Goal: Transaction & Acquisition: Download file/media

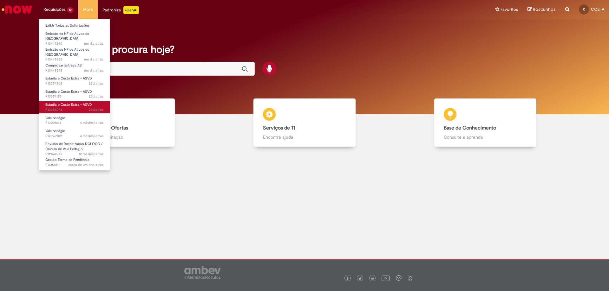
click at [67, 107] on span "23d atrás 23 dias atrás R13354078" at bounding box center [74, 109] width 58 height 5
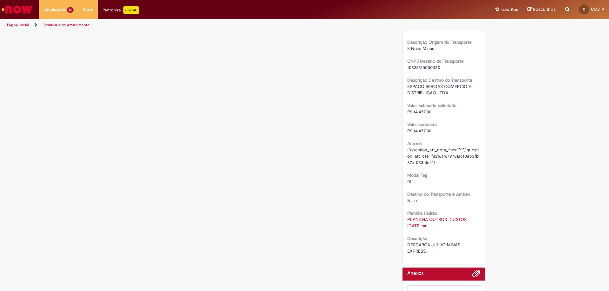
scroll to position [412, 0]
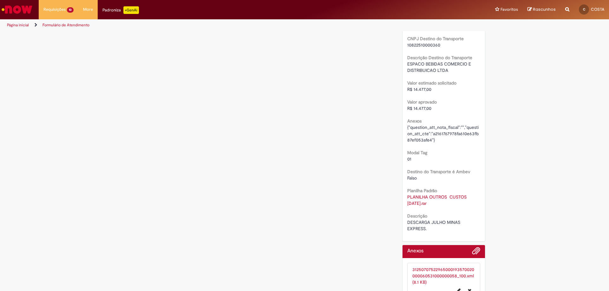
click at [434, 197] on link "PLANILHA OUTROS CUSTOS [DATE].rar" at bounding box center [437, 200] width 61 height 12
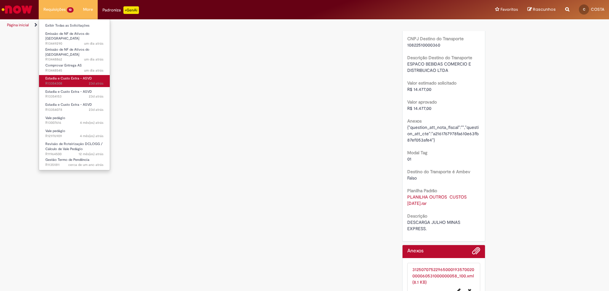
click at [69, 81] on span "23d atrás 23 dias atrás R13354308" at bounding box center [74, 83] width 58 height 5
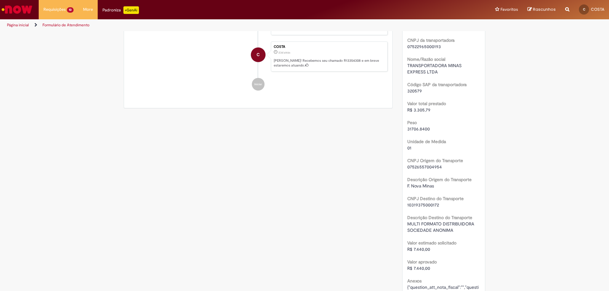
scroll to position [132, 0]
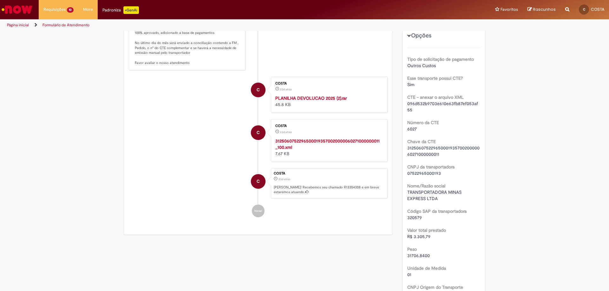
click at [309, 101] on strong "PLANILHA DEVOLUCAO 2025 (2).rar" at bounding box center [311, 98] width 72 height 6
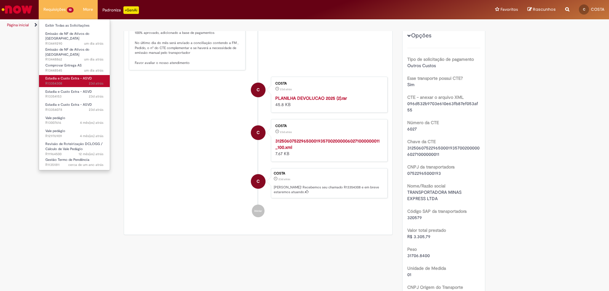
click at [85, 81] on span "23d atrás 23 dias atrás R13354308" at bounding box center [74, 83] width 58 height 5
click at [72, 81] on span "23d atrás 23 dias atrás R13354308" at bounding box center [74, 83] width 58 height 5
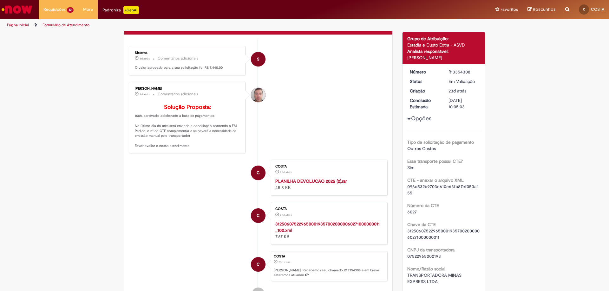
scroll to position [36, 0]
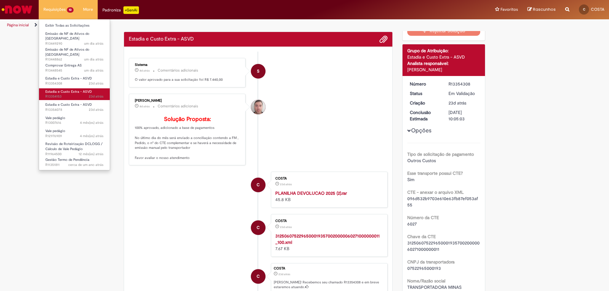
click at [68, 94] on span "23d atrás 23 dias atrás R13354153" at bounding box center [74, 96] width 58 height 5
